Goal: Transaction & Acquisition: Purchase product/service

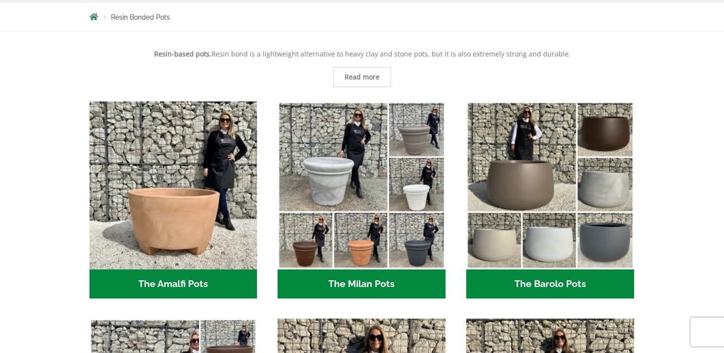
scroll to position [262, 0]
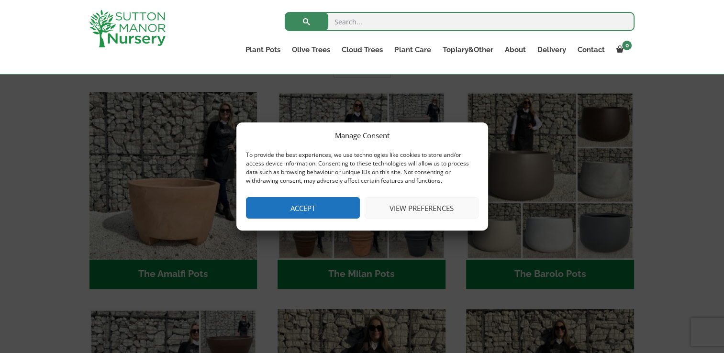
click at [350, 210] on button "Accept" at bounding box center [303, 208] width 114 height 22
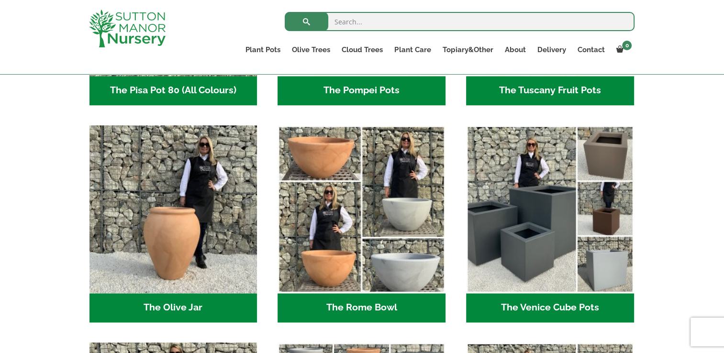
scroll to position [866, 0]
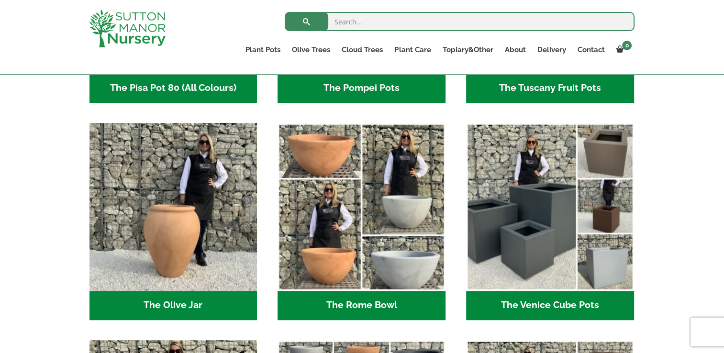
click at [541, 304] on h2 "The Venice Cube Pots (12)" at bounding box center [550, 306] width 168 height 30
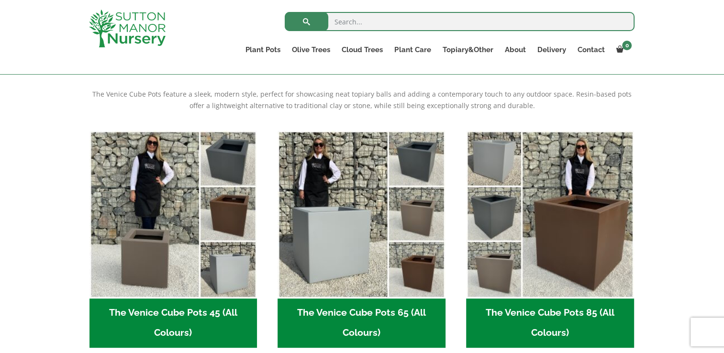
scroll to position [194, 0]
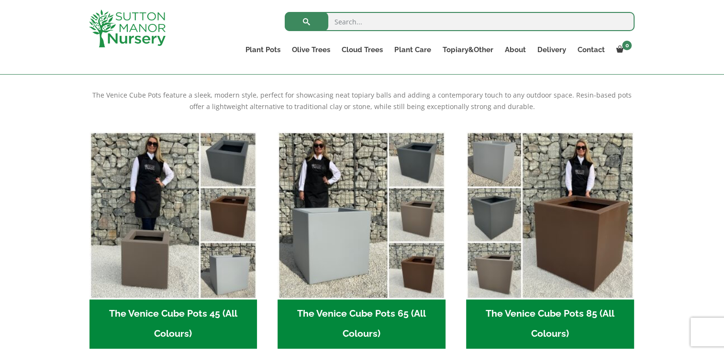
click at [535, 315] on h2 "The Venice Cube Pots 85 (All Colours) (4)" at bounding box center [550, 325] width 168 height 50
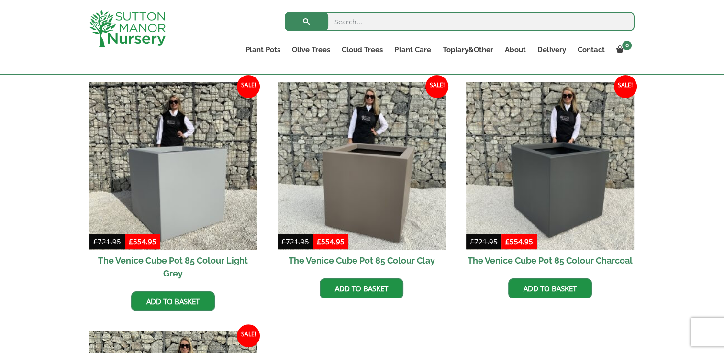
scroll to position [235, 0]
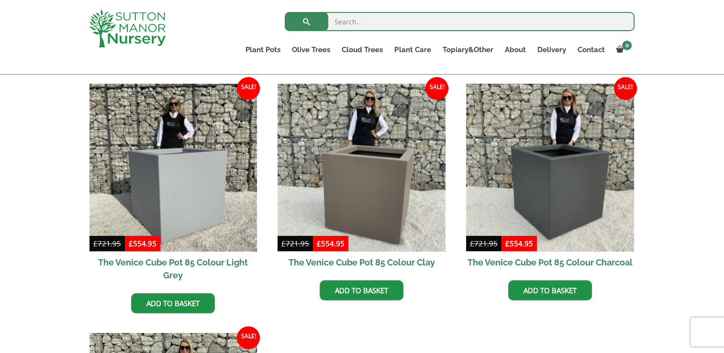
click at [555, 264] on h2 "The Venice Cube Pot 85 Colour Charcoal" at bounding box center [550, 263] width 168 height 22
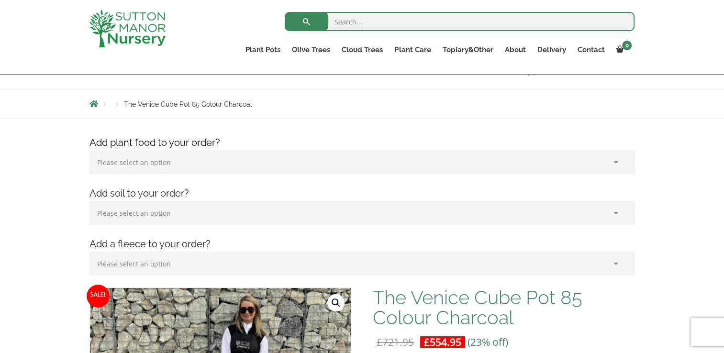
scroll to position [81, 0]
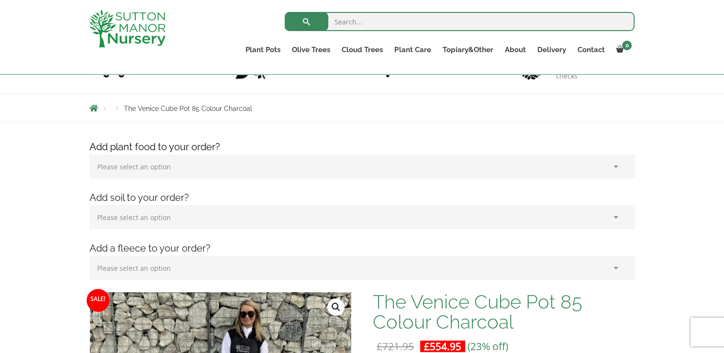
click at [192, 222] on select "Please select an option (x1) 75L Bag (£34.99) (x2) 75L Bag (£69.98) (x3) 75L Ba…" at bounding box center [362, 217] width 546 height 24
click at [164, 167] on select "Please select an option (x1) 1k Bag (£15.00) (x2) 1k Bag (£30.00) (x3) 1k Bag (…" at bounding box center [362, 167] width 546 height 24
click at [174, 269] on select "Please select an option (x1) Horticultural Fleece (£24.95)" at bounding box center [362, 268] width 546 height 24
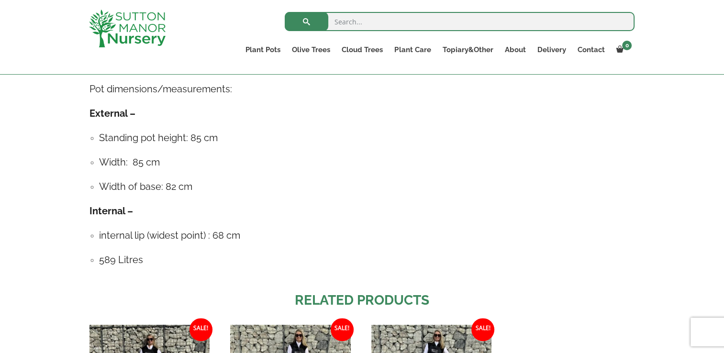
scroll to position [746, 0]
